Goal: Obtain resource: Download file/media

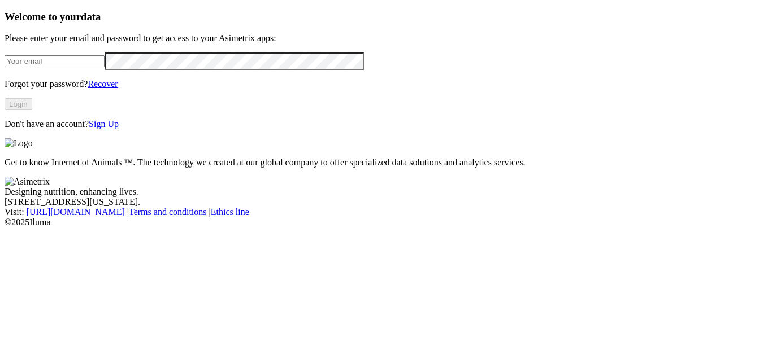
type input "[EMAIL_ADDRESS][DOMAIN_NAME]"
click at [32, 110] on button "Login" at bounding box center [19, 104] width 28 height 12
